Goal: Transaction & Acquisition: Purchase product/service

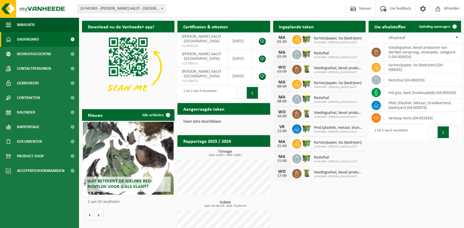
click at [343, 36] on span "Bekijk uw kalender" at bounding box center [339, 38] width 30 height 4
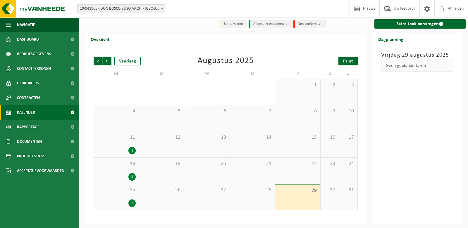
click at [352, 59] on span "Print" at bounding box center [348, 61] width 10 height 5
click at [104, 62] on span "Volgende" at bounding box center [107, 61] width 9 height 9
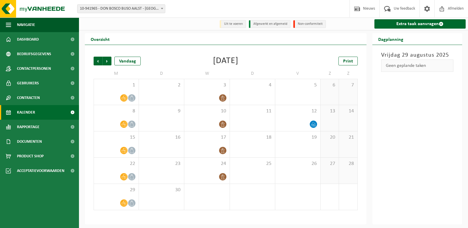
click at [104, 62] on span "Volgende" at bounding box center [107, 61] width 9 height 9
click at [93, 62] on div "Vorige Volgende Vandaag November 2025 Print M D W D V Z Z 27 28 29 30 31 1 2 3 …" at bounding box center [226, 134] width 270 height 166
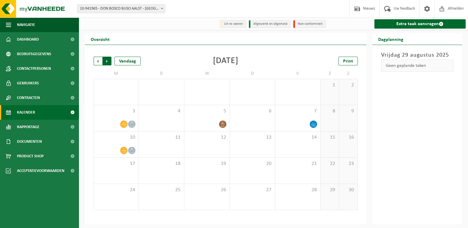
click at [97, 61] on span "Vorige" at bounding box center [98, 61] width 9 height 9
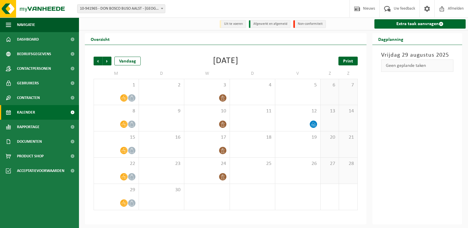
click at [351, 62] on span "Print" at bounding box center [348, 61] width 10 height 5
click at [108, 62] on span "Volgende" at bounding box center [107, 61] width 9 height 9
click at [347, 61] on span "Print" at bounding box center [348, 61] width 10 height 5
click at [107, 61] on span "Volgende" at bounding box center [107, 61] width 9 height 9
click at [349, 62] on span "Print" at bounding box center [348, 61] width 10 height 5
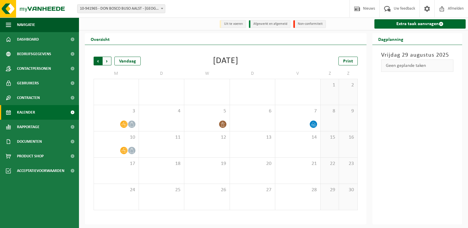
click at [106, 62] on span "Volgende" at bounding box center [107, 61] width 9 height 9
click at [93, 63] on div "Vorige Volgende Vandaag December 2025 Print M D W D V Z Z 1 2 3 4 5 6 7 8 9 10 …" at bounding box center [226, 134] width 270 height 166
click at [96, 63] on span "Vorige" at bounding box center [98, 61] width 9 height 9
click at [37, 157] on span "Product Shop" at bounding box center [30, 156] width 27 height 15
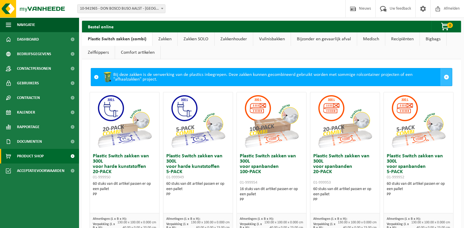
click at [444, 77] on link at bounding box center [445, 77] width 11 height 18
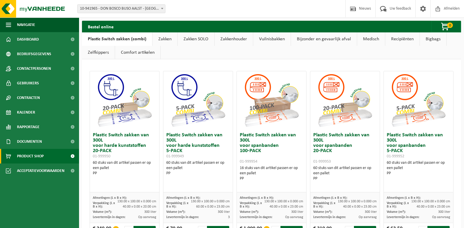
click at [161, 40] on link "Zakken" at bounding box center [164, 38] width 25 height 13
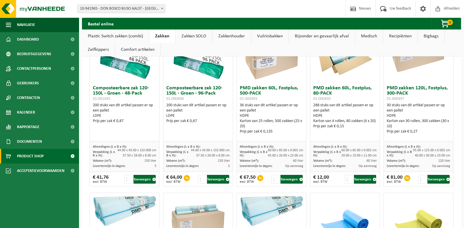
scroll to position [409, 0]
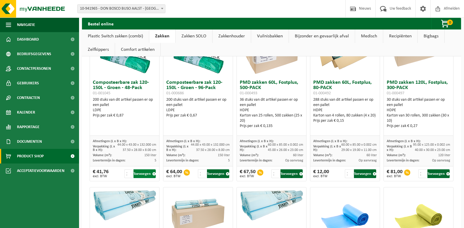
click at [143, 174] on button "Toevoegen" at bounding box center [144, 174] width 22 height 9
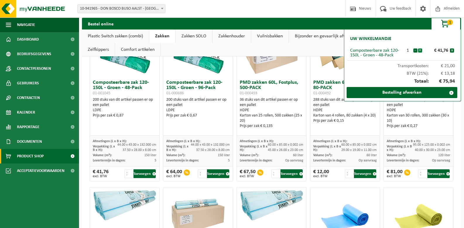
click at [419, 51] on button "+" at bounding box center [420, 51] width 4 height 4
click at [415, 51] on button "-" at bounding box center [415, 51] width 4 height 4
click at [415, 50] on button "-" at bounding box center [415, 51] width 4 height 4
click at [392, 94] on link "Bestelling afwerken" at bounding box center [401, 92] width 111 height 11
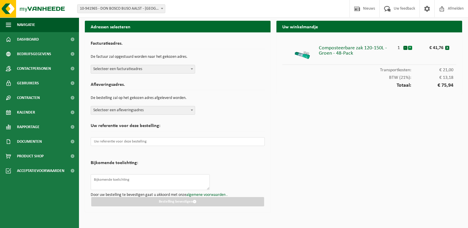
click at [410, 48] on button "+" at bounding box center [410, 48] width 4 height 4
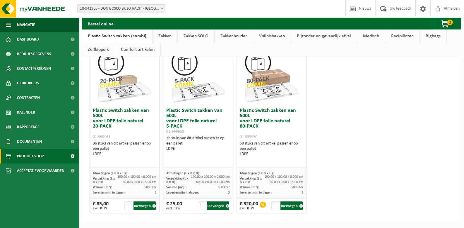
click at [162, 37] on link "Zakken" at bounding box center [164, 36] width 25 height 13
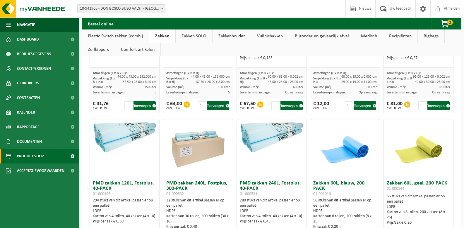
scroll to position [475, 0]
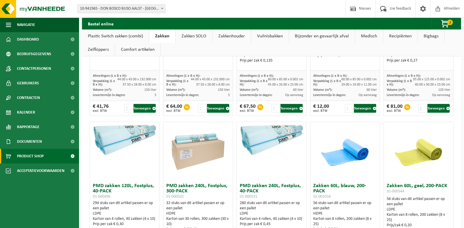
click at [130, 35] on link "Plastic Switch zakken (combi)" at bounding box center [115, 36] width 67 height 13
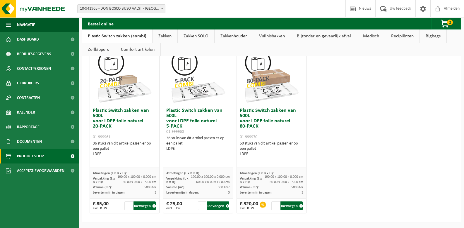
click at [163, 38] on link "Zakken" at bounding box center [164, 36] width 25 height 13
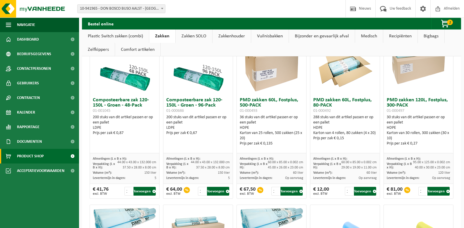
click at [192, 38] on link "Zakken SOLO" at bounding box center [193, 36] width 37 height 13
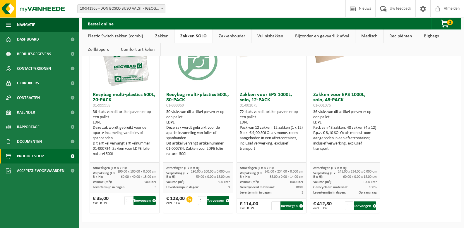
scroll to position [67, 0]
click at [160, 36] on link "Zakken" at bounding box center [161, 36] width 25 height 13
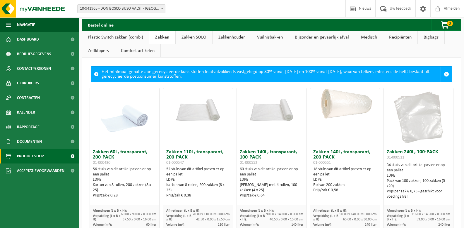
scroll to position [0, 0]
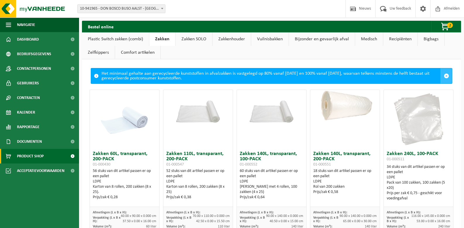
click at [443, 76] on span at bounding box center [445, 75] width 5 height 5
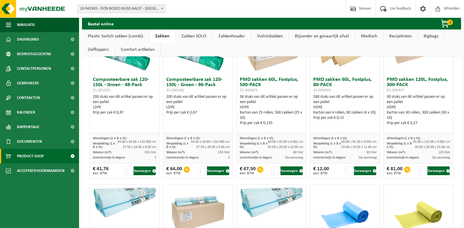
scroll to position [380, 0]
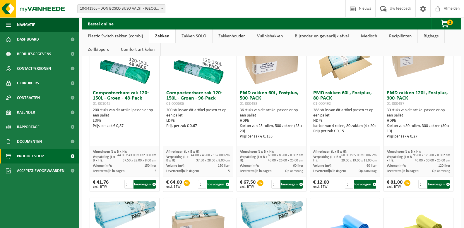
click at [209, 186] on button "Toevoegen" at bounding box center [218, 184] width 22 height 9
click at [448, 21] on span "3" at bounding box center [450, 23] width 6 height 6
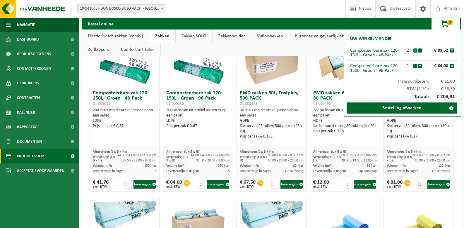
click at [414, 51] on button "-" at bounding box center [415, 51] width 4 height 4
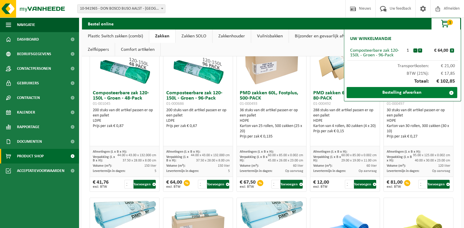
click at [404, 96] on link "Bestelling afwerken" at bounding box center [401, 92] width 111 height 11
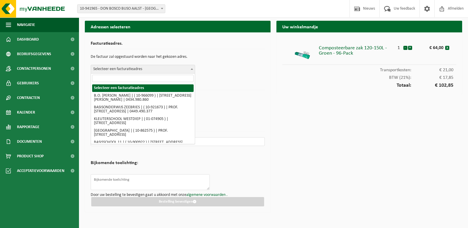
click at [189, 70] on span at bounding box center [192, 69] width 6 height 8
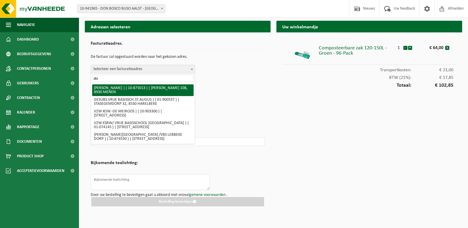
type input "d"
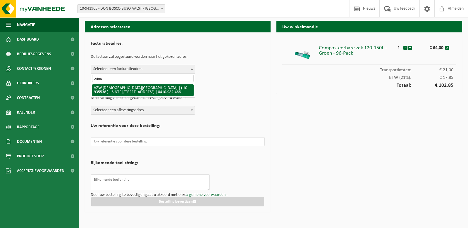
type input "pries"
select select "139532"
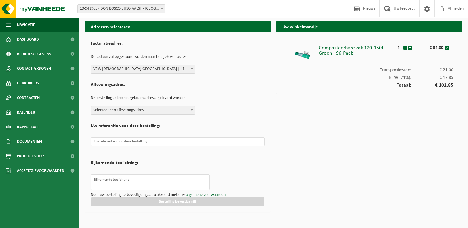
click at [191, 110] on b at bounding box center [192, 110] width 2 height 1
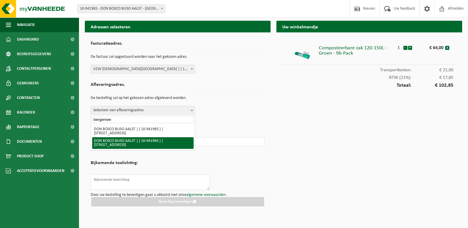
type input "bergemee"
select select "139552"
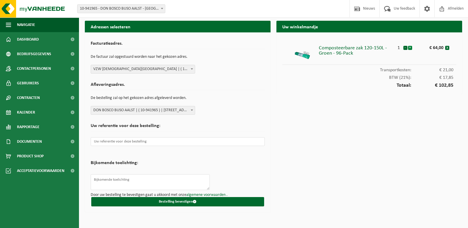
click at [410, 49] on button "+" at bounding box center [410, 48] width 4 height 4
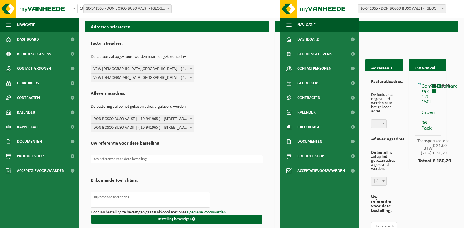
click at [189, 68] on span at bounding box center [191, 69] width 6 height 8
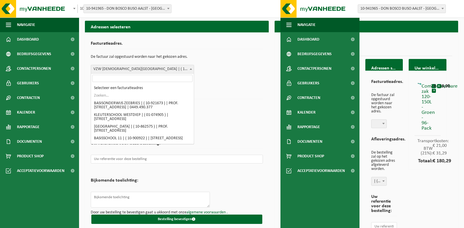
scroll to position [2569, 0]
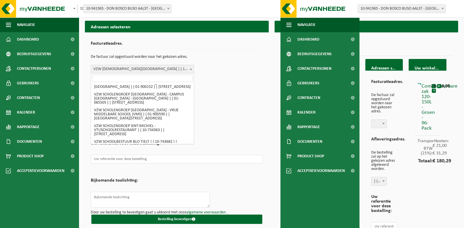
click at [249, 76] on div "Facturatieadres. De factuur zal opgestuurd worden naar het gekozen adres. Selec…" at bounding box center [177, 60] width 172 height 44
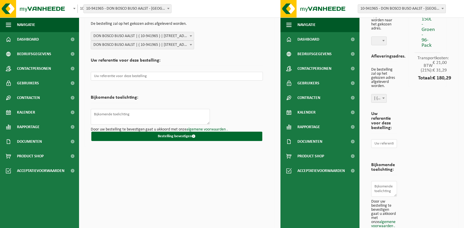
scroll to position [88, 0]
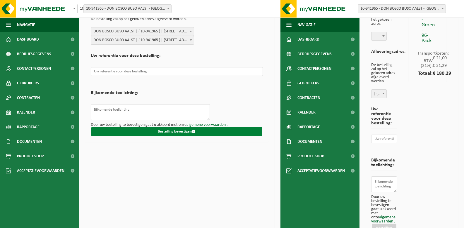
click at [181, 131] on button "Bestelling bevestigen" at bounding box center [176, 131] width 171 height 9
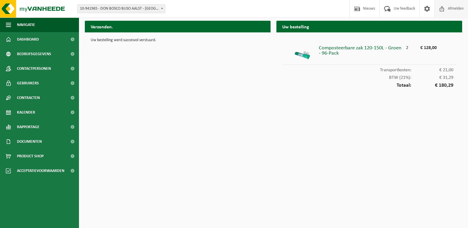
click at [460, 8] on span "Afmelden" at bounding box center [455, 8] width 19 height 17
